Goal: Connect with others: Connect with other users

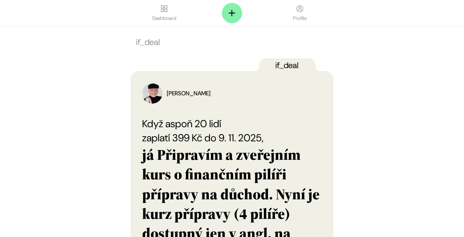
click at [155, 94] on img "button" at bounding box center [152, 93] width 20 height 20
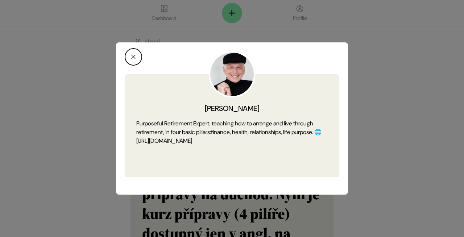
click at [225, 139] on div "Purposeful Retirement Expert, teaching how to arrange and live through retireme…" at bounding box center [231, 132] width 191 height 26
click at [225, 143] on div "Purposeful Retirement Expert, teaching how to arrange and live through retireme…" at bounding box center [231, 132] width 191 height 26
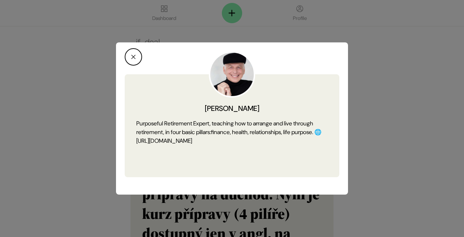
click at [225, 143] on div "Purposeful Retirement Expert, teaching how to arrange and live through retireme…" at bounding box center [231, 132] width 191 height 26
click at [135, 56] on icon "button" at bounding box center [133, 56] width 7 height 7
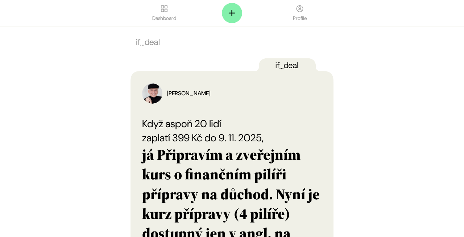
click at [166, 12] on icon at bounding box center [164, 8] width 9 height 9
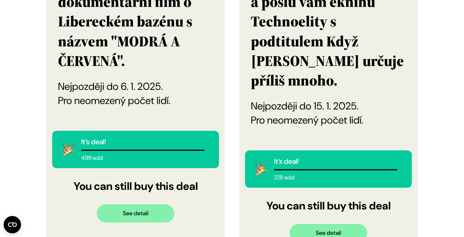
scroll to position [419, 0]
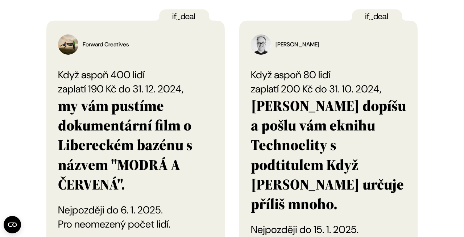
click at [281, 46] on div "Patrick Zandl" at bounding box center [298, 44] width 44 height 9
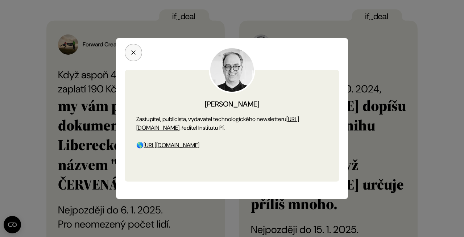
click at [135, 51] on icon "button" at bounding box center [133, 52] width 7 height 7
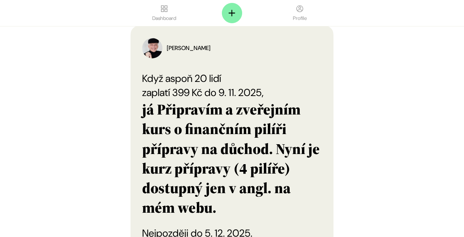
scroll to position [45, 0]
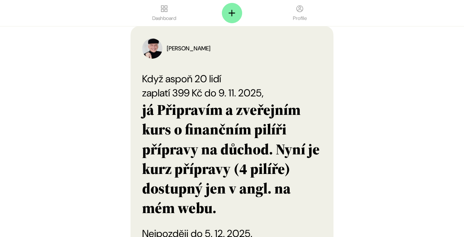
click at [183, 46] on div "Milan Schwarzkopf" at bounding box center [189, 48] width 44 height 9
